Goal: Task Accomplishment & Management: Use online tool/utility

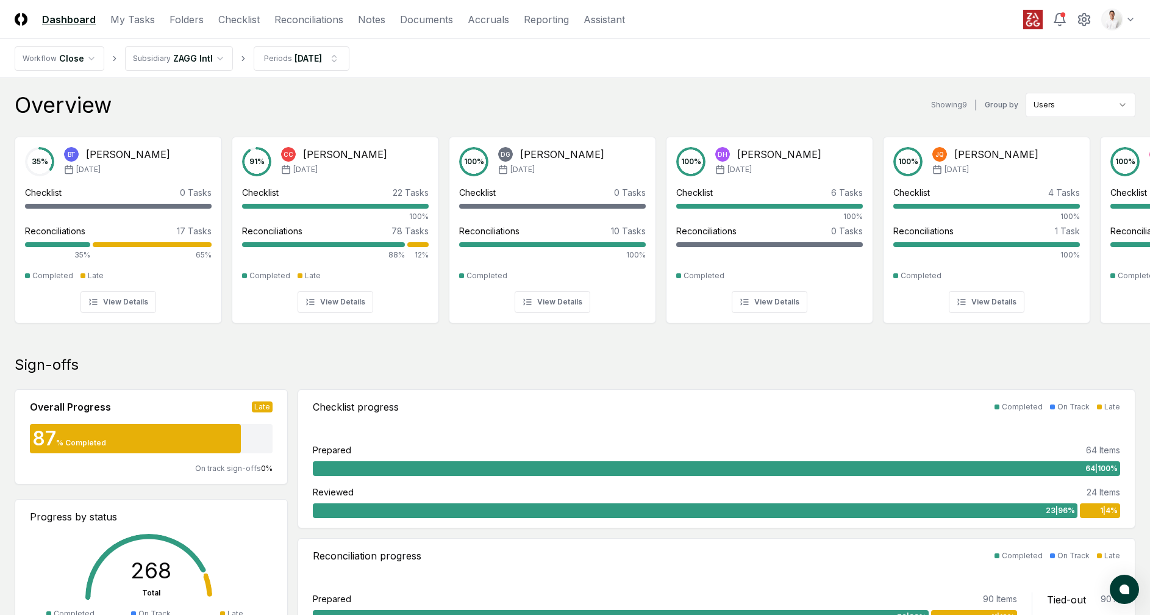
click at [767, 70] on nav "Workflow Close Subsidiary ZAGG Intl Periods [DATE]" at bounding box center [575, 58] width 1150 height 39
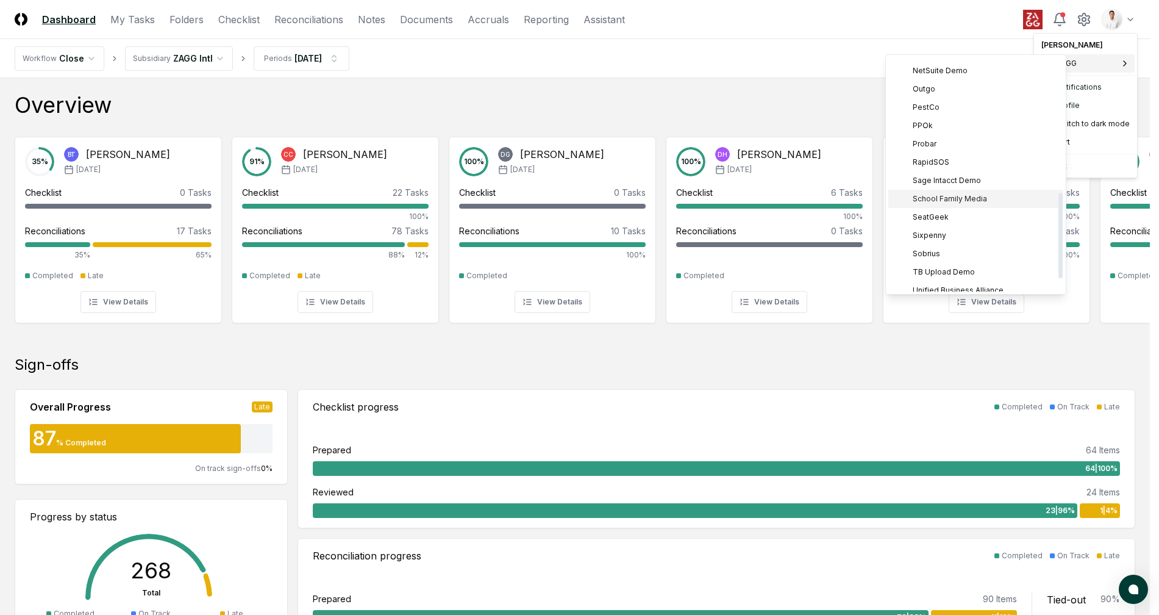
scroll to position [371, 0]
click at [974, 184] on span "School Family Media" at bounding box center [950, 189] width 74 height 11
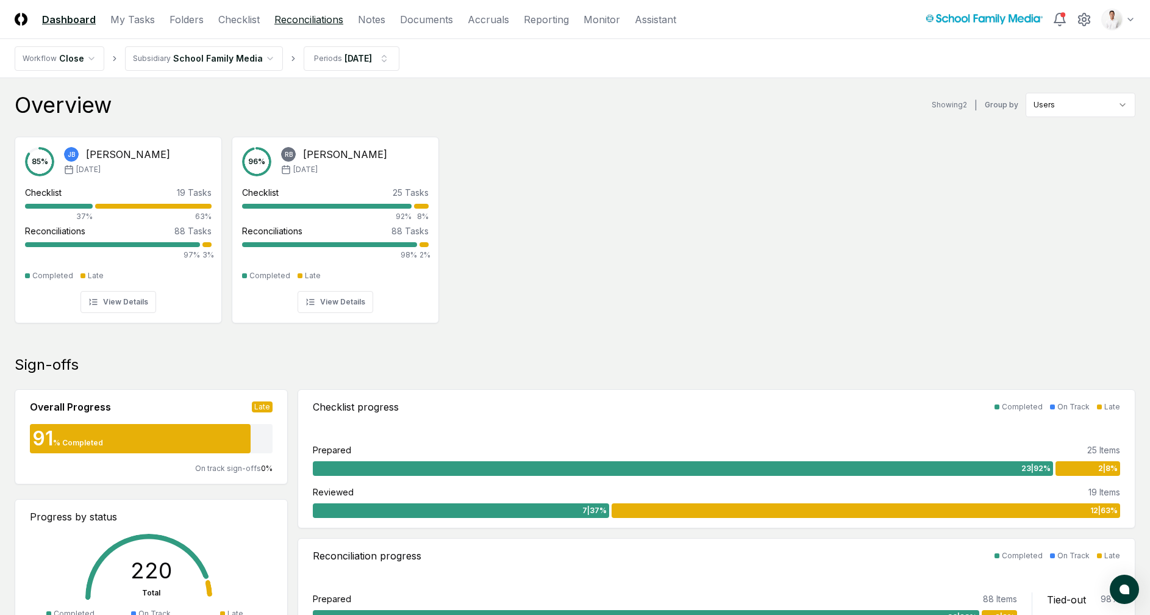
click at [306, 24] on link "Reconciliations" at bounding box center [308, 19] width 69 height 15
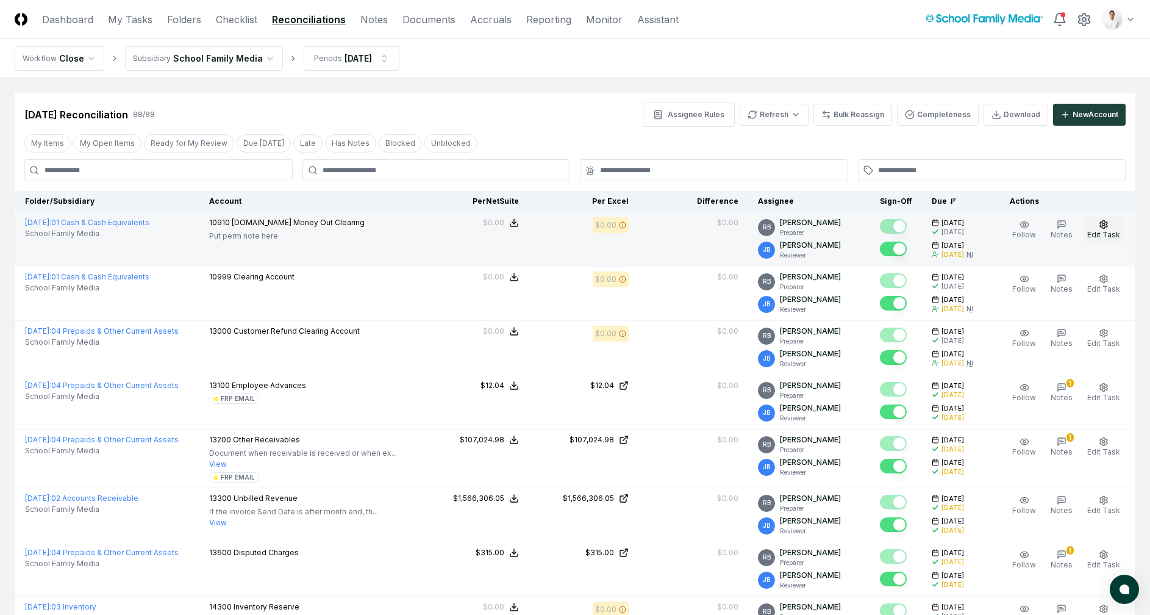
click at [1095, 230] on span "Edit Task" at bounding box center [1103, 234] width 33 height 9
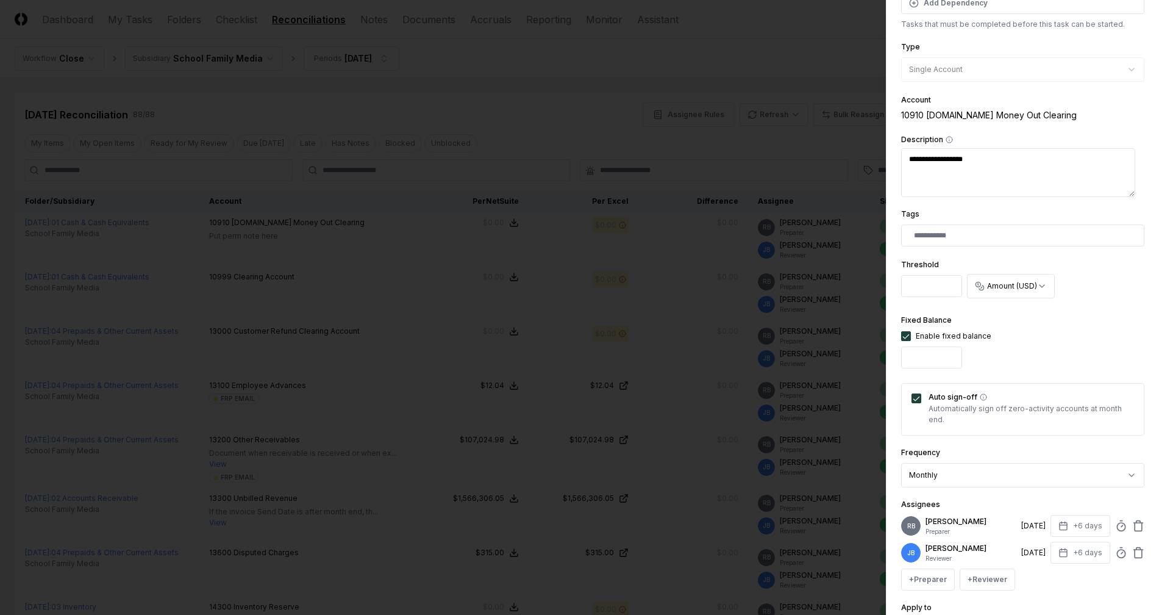
scroll to position [200, 0]
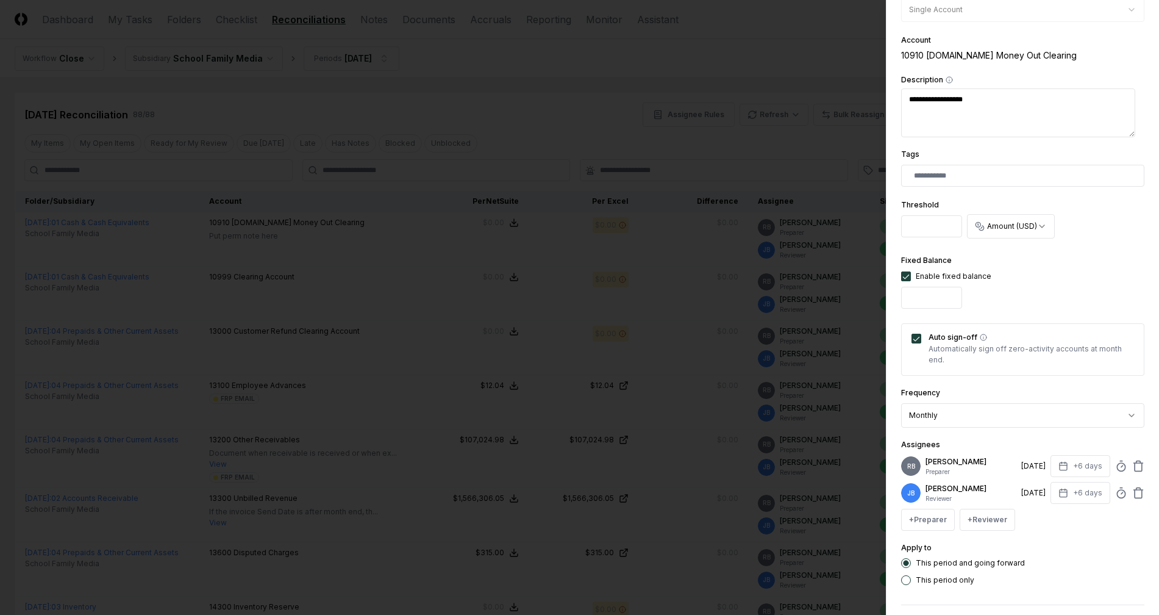
click at [731, 49] on div at bounding box center [579, 307] width 1159 height 615
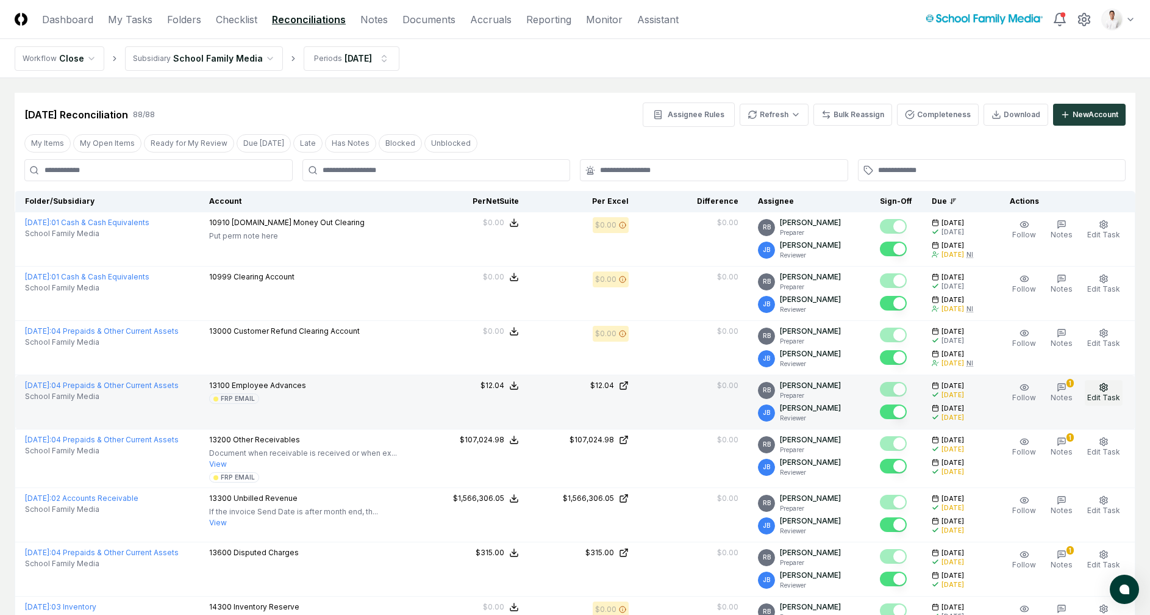
click at [1097, 386] on button "Edit Task" at bounding box center [1104, 393] width 38 height 26
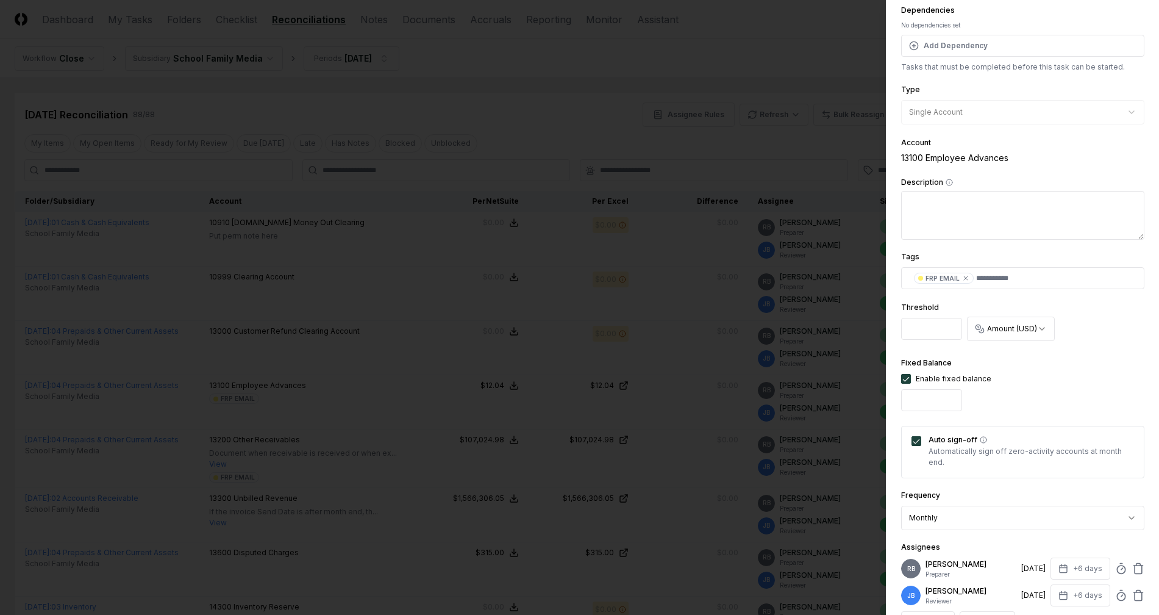
scroll to position [249, 0]
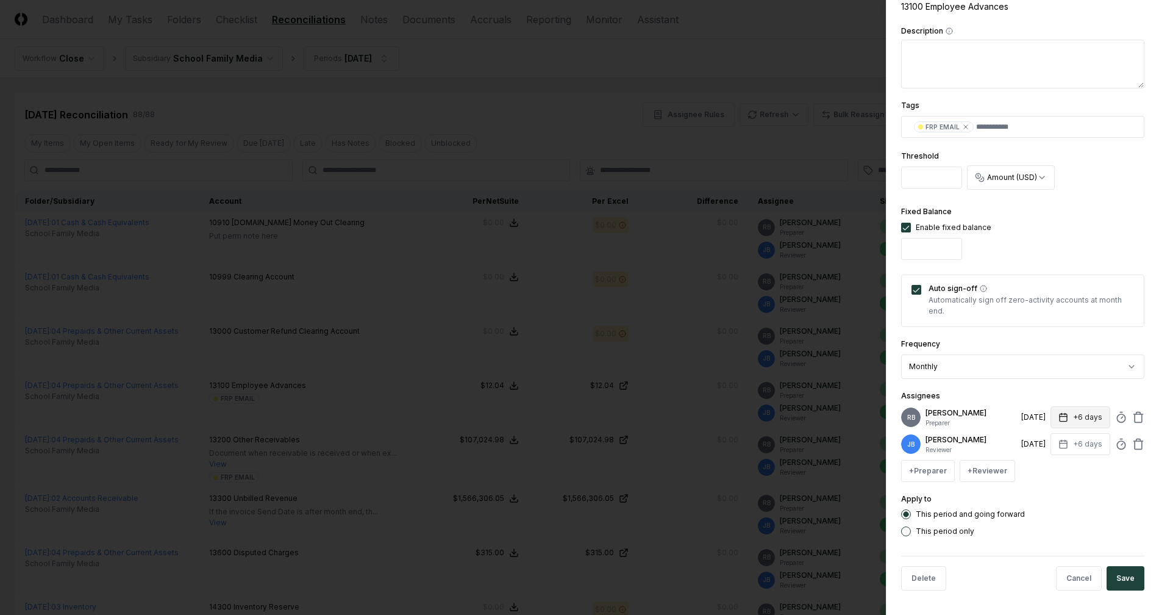
click at [1091, 415] on button "+6 days" at bounding box center [1081, 417] width 60 height 22
click at [706, 68] on div at bounding box center [579, 307] width 1159 height 615
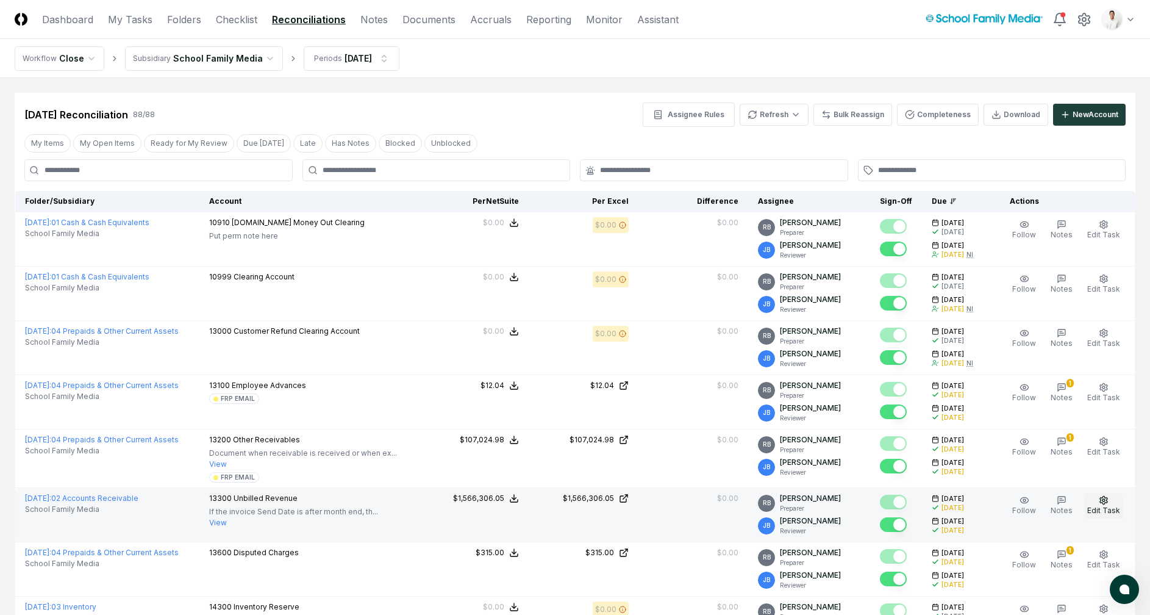
click at [1111, 506] on span "Edit Task" at bounding box center [1103, 510] width 33 height 9
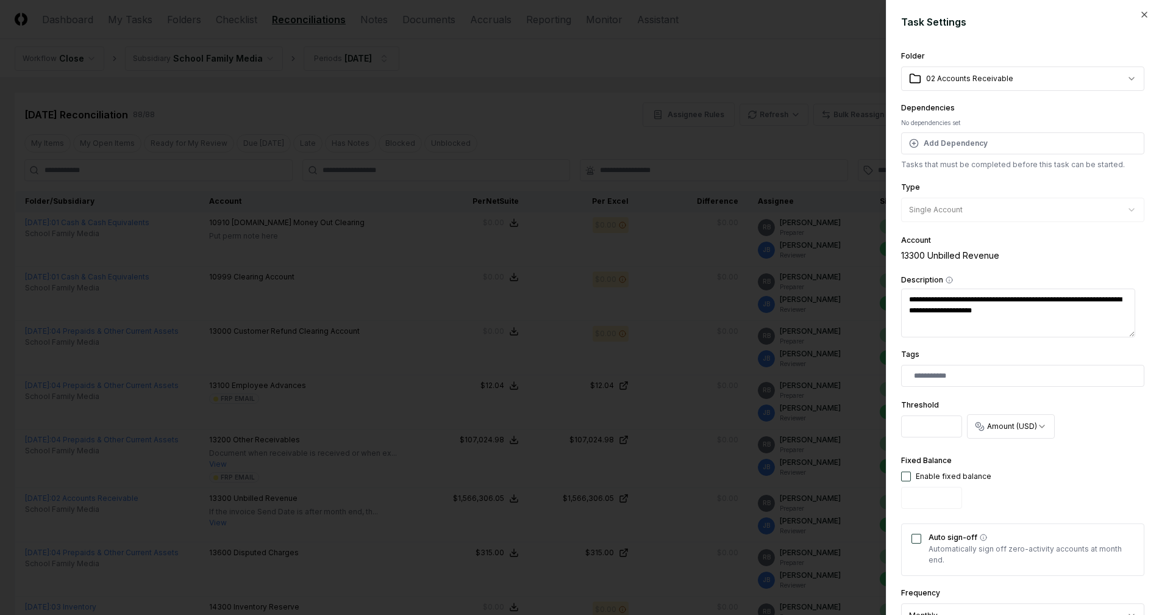
type textarea "*"
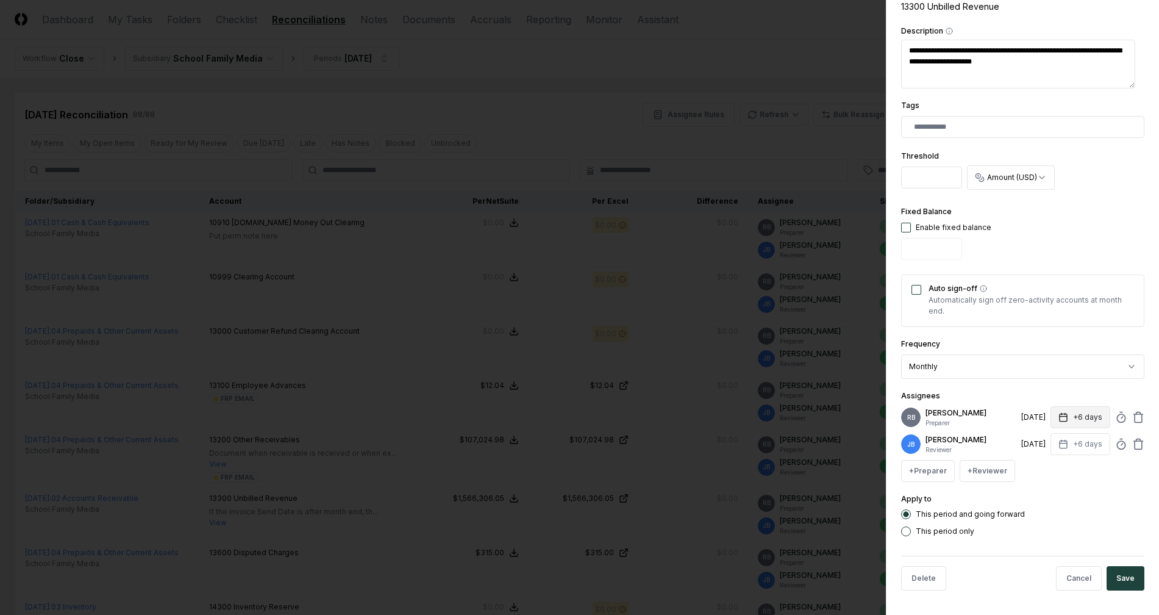
click at [1075, 417] on button "+6 days" at bounding box center [1081, 417] width 60 height 22
type textarea "*"
